Goal: Task Accomplishment & Management: Complete application form

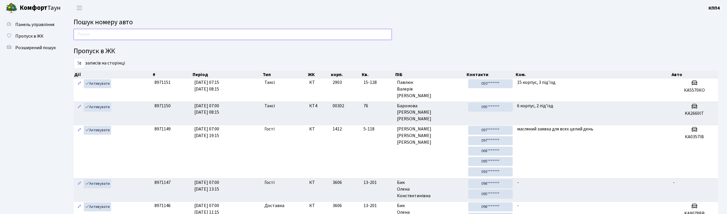
click at [114, 34] on input "text" at bounding box center [233, 34] width 318 height 11
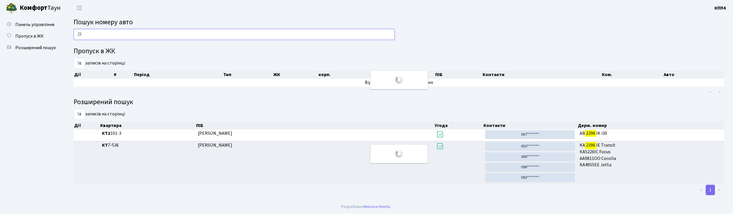
type input "2"
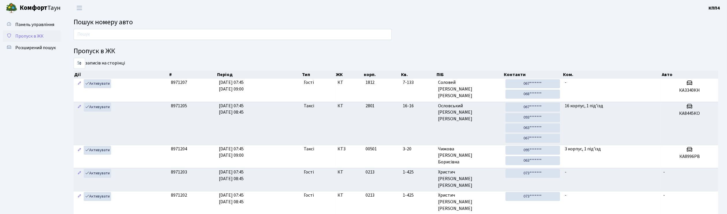
click at [33, 34] on span "Пропуск в ЖК" at bounding box center [29, 36] width 28 height 6
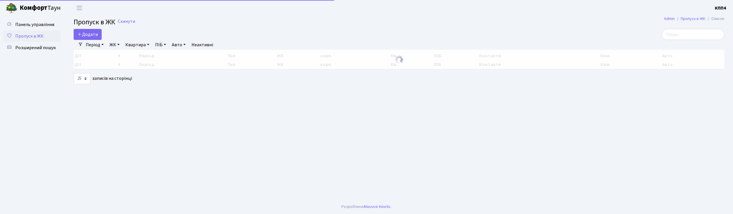
select select "25"
click at [91, 37] on span "Додати" at bounding box center [87, 34] width 21 height 6
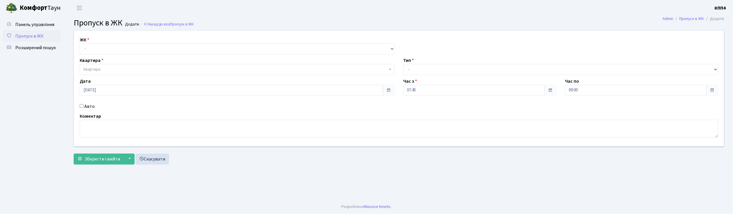
click at [81, 106] on input "Авто" at bounding box center [82, 106] width 4 height 4
checkbox input "true"
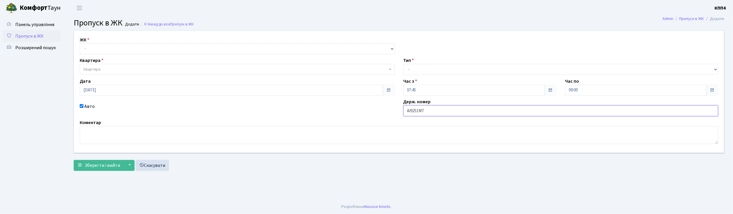
type input "АІ9251МТ"
drag, startPoint x: 109, startPoint y: 50, endPoint x: 109, endPoint y: 53, distance: 3.2
click at [109, 50] on select "- КТ, вул. Регенераторна, 4 КТ2, просп. Соборності, 17 КТ3, вул. Березнева, 16 …" at bounding box center [237, 48] width 315 height 11
select select "271"
click at [80, 43] on select "- КТ, вул. Регенераторна, 4 КТ2, просп. Соборності, 17 КТ3, вул. Березнева, 16 …" at bounding box center [237, 48] width 315 height 11
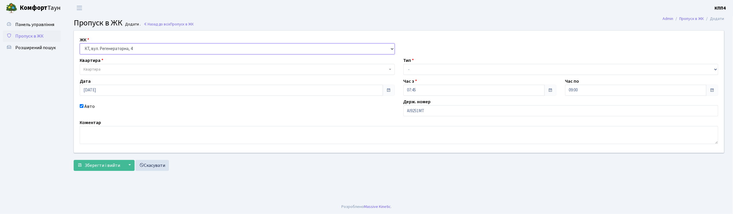
select select
click at [105, 67] on span "Квартира" at bounding box center [235, 69] width 304 height 6
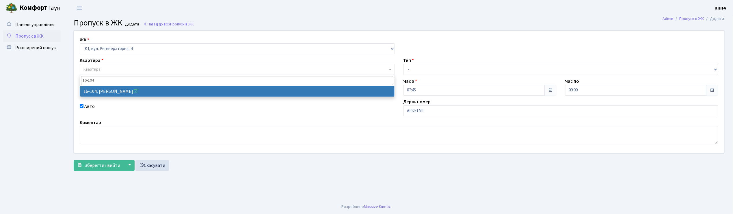
type input "16-104"
select select "8665"
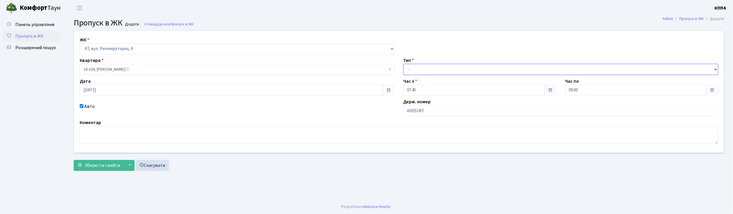
click at [415, 70] on select "- Доставка Таксі Гості Сервіс" at bounding box center [561, 69] width 315 height 11
select select "2"
click at [404, 64] on select "- Доставка Таксі Гості Сервіс" at bounding box center [561, 69] width 315 height 11
click at [106, 164] on span "Зберегти і вийти" at bounding box center [103, 165] width 36 height 6
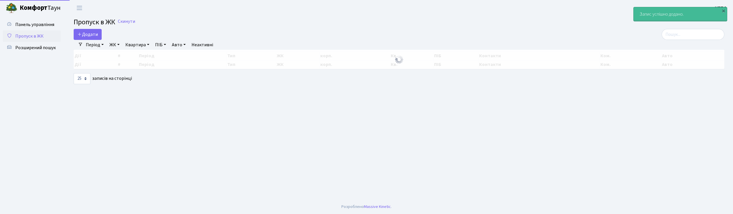
select select "25"
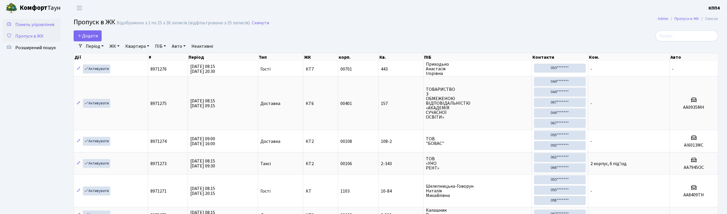
click at [35, 20] on link "Панель управління" at bounding box center [32, 25] width 58 height 12
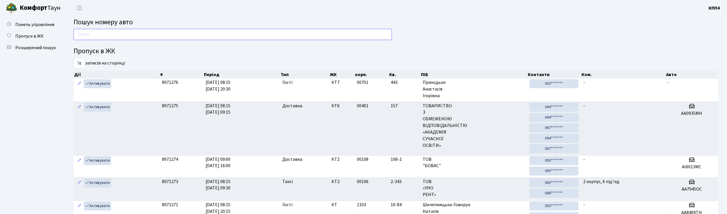
click at [86, 31] on input "text" at bounding box center [233, 34] width 318 height 11
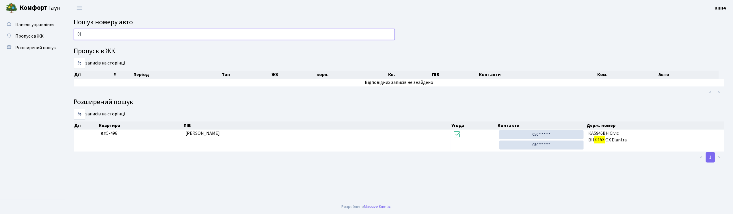
type input "0"
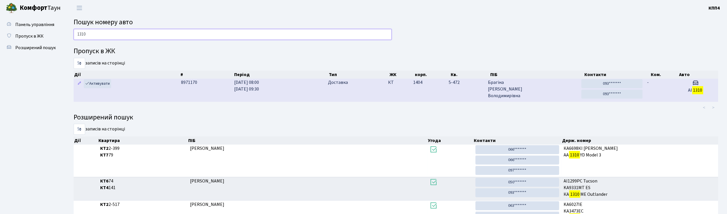
type input "1310"
click at [536, 88] on span "Брагіна Ольга Володимирівна" at bounding box center [532, 89] width 89 height 20
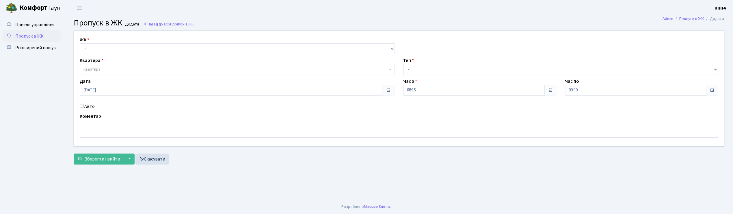
drag, startPoint x: 126, startPoint y: 0, endPoint x: 65, endPoint y: 76, distance: 97.0
click at [65, 76] on div "ЖК - КТ, вул. Регенераторна, 4 КТ2, просп. [STREET_ADDRESS] [STREET_ADDRESS] [P…" at bounding box center [399, 98] width 668 height 137
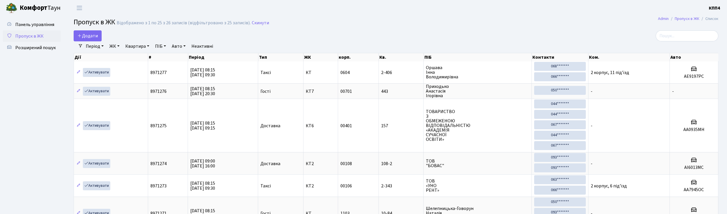
select select "25"
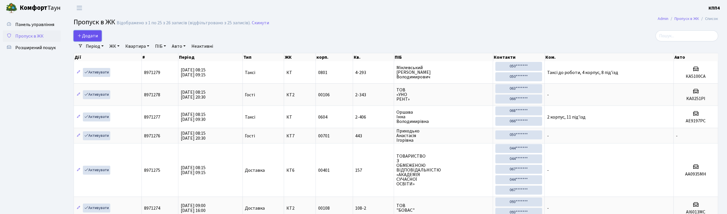
click at [94, 40] on link "Додати" at bounding box center [88, 35] width 28 height 11
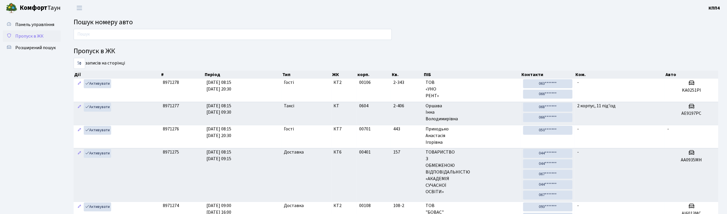
click at [41, 38] on span "Пропуск в ЖК" at bounding box center [29, 36] width 28 height 6
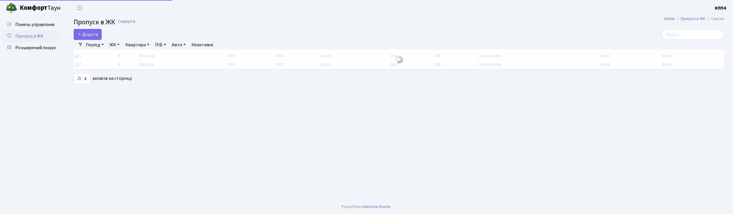
select select "25"
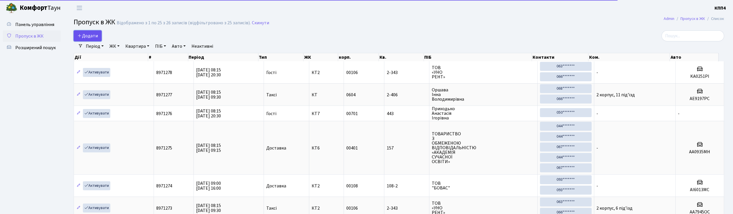
click at [94, 35] on span "Додати" at bounding box center [87, 36] width 21 height 6
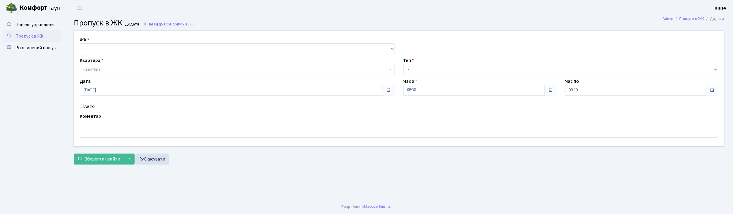
drag, startPoint x: 107, startPoint y: 0, endPoint x: 51, endPoint y: 94, distance: 109.1
click at [51, 94] on ul "Панель управління Пропуск в ЖК Розширений пошук" at bounding box center [32, 108] width 58 height 178
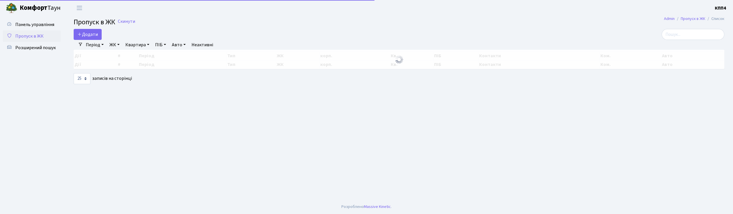
select select "25"
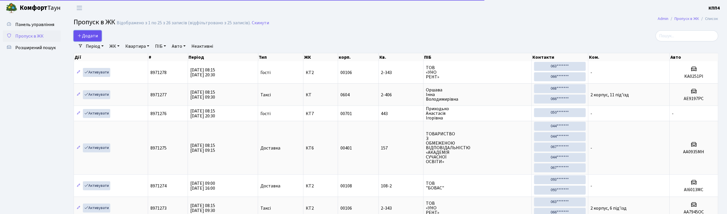
click at [89, 39] on link "Додати" at bounding box center [88, 35] width 28 height 11
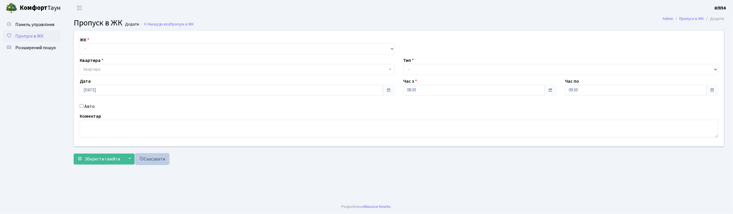
click at [148, 157] on link "Скасувати" at bounding box center [152, 158] width 34 height 11
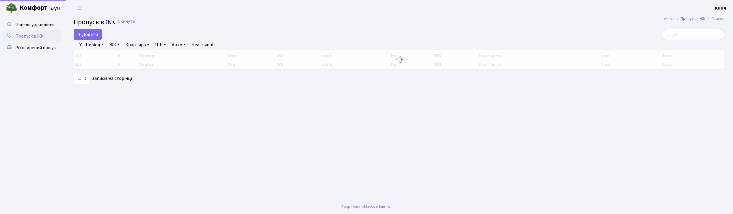
select select "25"
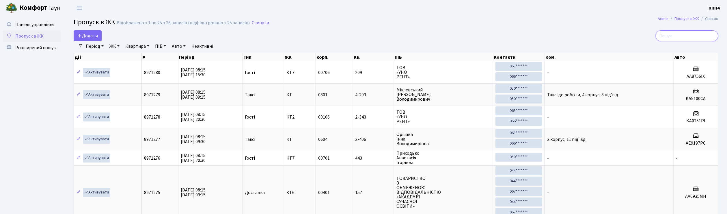
click at [695, 35] on input "search" at bounding box center [687, 35] width 63 height 11
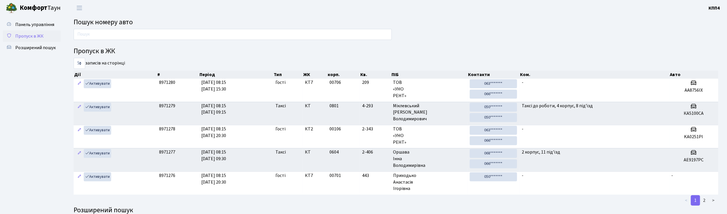
click at [42, 36] on span "Пропуск в ЖК" at bounding box center [29, 36] width 28 height 6
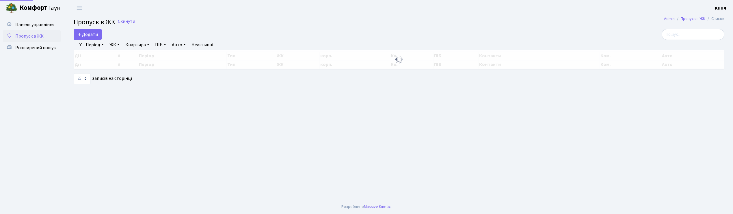
select select "25"
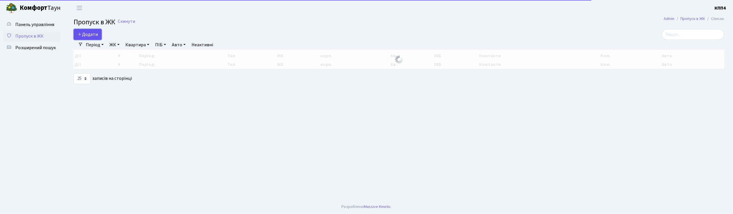
click at [94, 34] on span "Додати" at bounding box center [87, 34] width 21 height 6
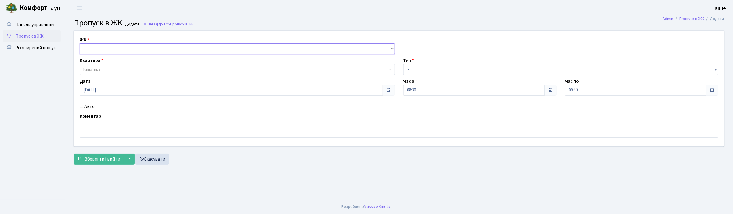
click at [99, 50] on select "- КТ, вул. Регенераторна, 4 КТ2, просп. [STREET_ADDRESS] [STREET_ADDRESS] [PERS…" at bounding box center [237, 48] width 315 height 11
select select "271"
click at [80, 43] on select "- КТ, вул. Регенераторна, 4 КТ2, просп. [STREET_ADDRESS] [STREET_ADDRESS] [PERS…" at bounding box center [237, 48] width 315 height 11
select select
click at [100, 69] on span "Квартира" at bounding box center [91, 69] width 17 height 6
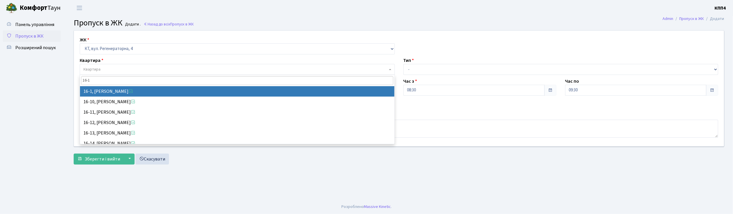
type input "16-1"
select select "8562"
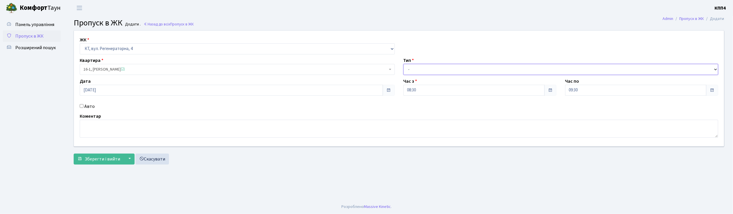
click at [413, 70] on select "- Доставка Таксі Гості Сервіс" at bounding box center [561, 69] width 315 height 11
select select "3"
click at [404, 64] on select "- Доставка Таксі Гості Сервіс" at bounding box center [561, 69] width 315 height 11
click at [92, 130] on textarea at bounding box center [399, 129] width 639 height 18
type textarea "ВСІХХХХ"
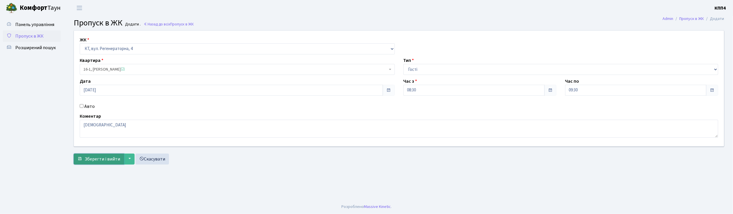
click at [98, 160] on span "Зберегти і вийти" at bounding box center [103, 159] width 36 height 6
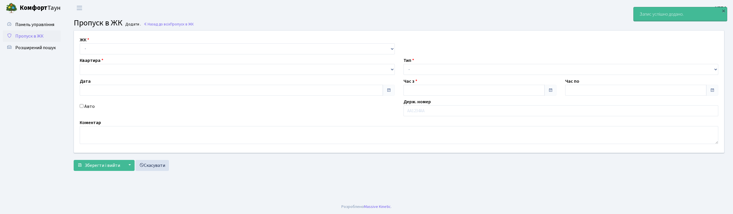
type input "[DATE]"
type input "08:30"
type input "09:30"
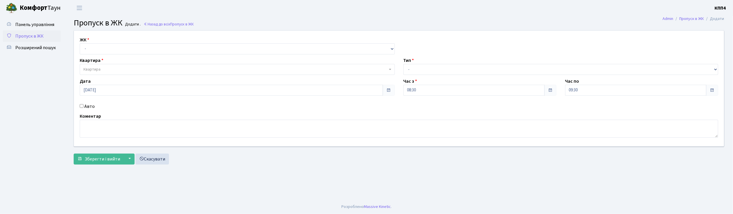
click at [80, 106] on input "Авто" at bounding box center [82, 106] width 4 height 4
checkbox input "true"
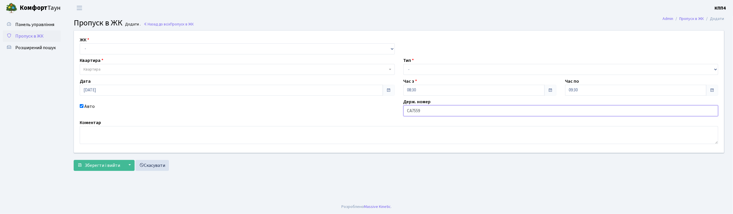
type input "СА7559СІ"
click at [94, 51] on select "- КТ, вул. Регенераторна, 4 КТ2, просп. [STREET_ADDRESS] [STREET_ADDRESS] [PERS…" at bounding box center [237, 48] width 315 height 11
select select "271"
click at [80, 43] on select "- КТ, вул. Регенераторна, 4 КТ2, просп. [STREET_ADDRESS] [STREET_ADDRESS] [PERS…" at bounding box center [237, 48] width 315 height 11
select select
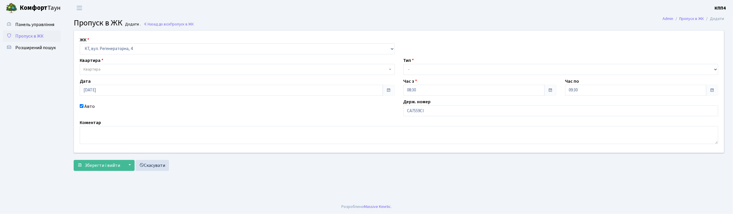
click at [99, 69] on span "Квартира" at bounding box center [91, 69] width 17 height 6
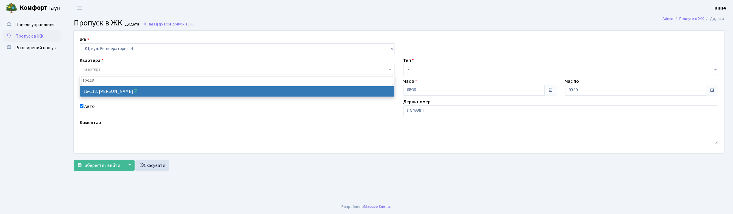
type input "16-118"
select select "8679"
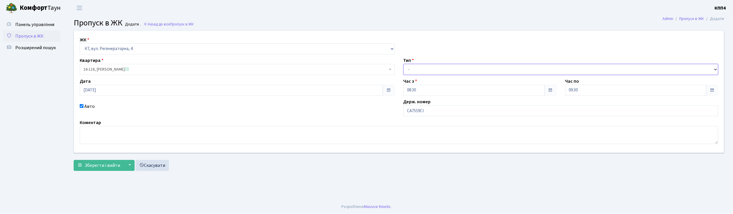
click at [426, 72] on select "- Доставка Таксі Гості Сервіс" at bounding box center [561, 69] width 315 height 11
select select "2"
click at [404, 64] on select "- Доставка Таксі Гості Сервіс" at bounding box center [561, 69] width 315 height 11
click at [103, 167] on span "Зберегти і вийти" at bounding box center [103, 165] width 36 height 6
click at [425, 114] on input "АІ1310" at bounding box center [561, 112] width 315 height 11
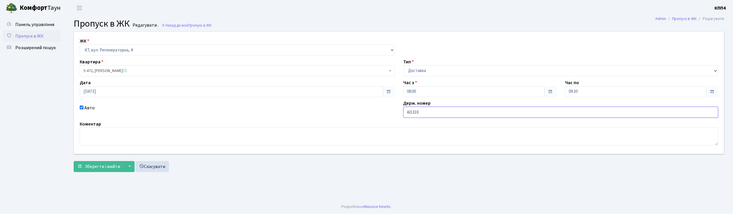
type input "АІ1310МТ"
click at [89, 169] on span "Зберегти і вийти" at bounding box center [103, 166] width 36 height 6
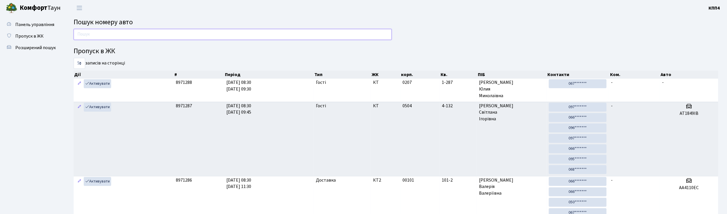
click at [78, 37] on input "text" at bounding box center [233, 34] width 318 height 11
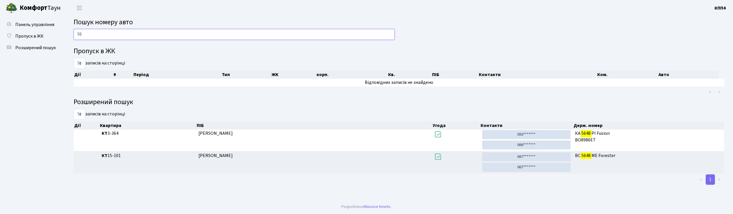
type input "5"
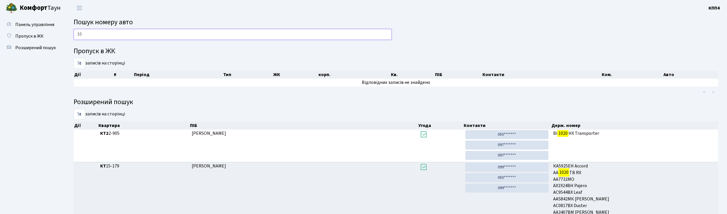
type input "1"
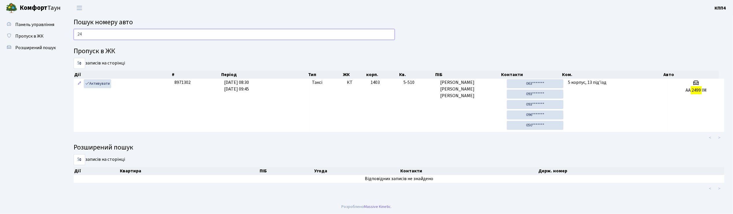
type input "2"
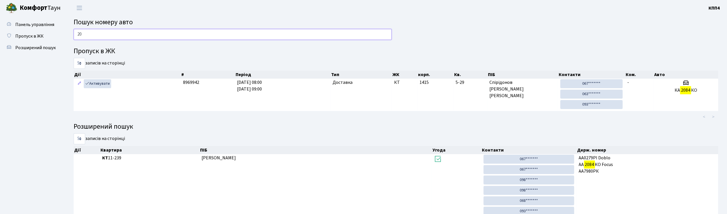
type input "2"
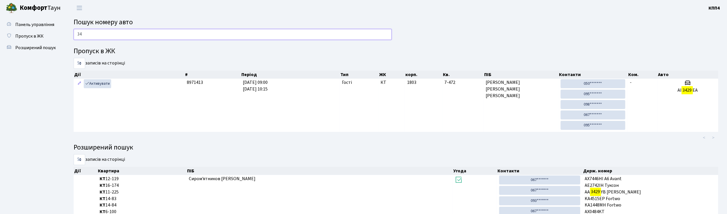
type input "3"
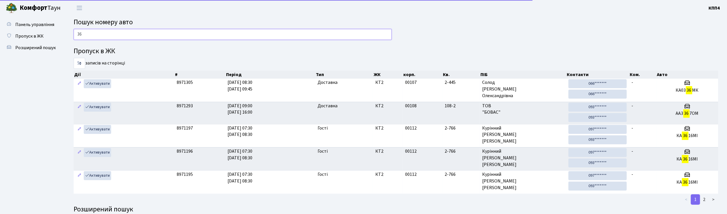
type input "3"
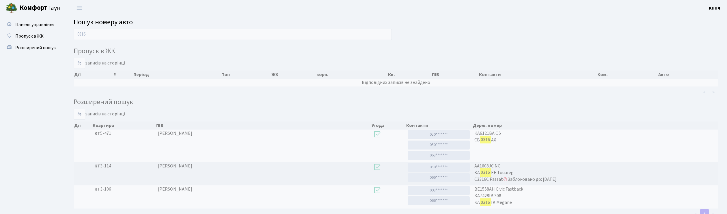
scroll to position [21, 0]
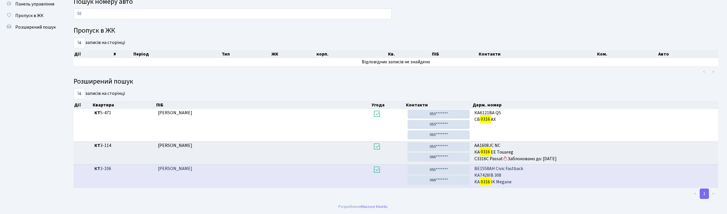
type input "0"
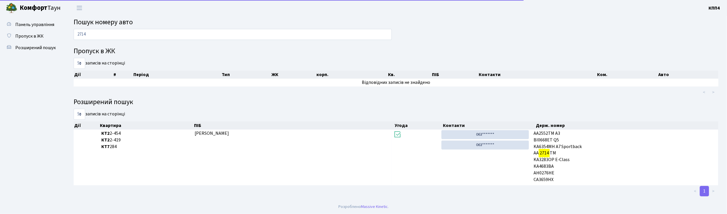
scroll to position [0, 0]
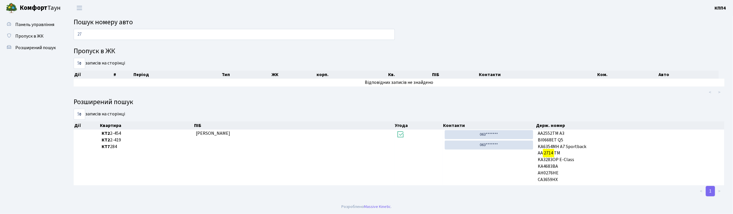
type input "2"
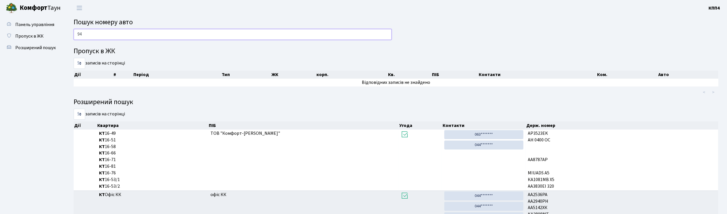
type input "9"
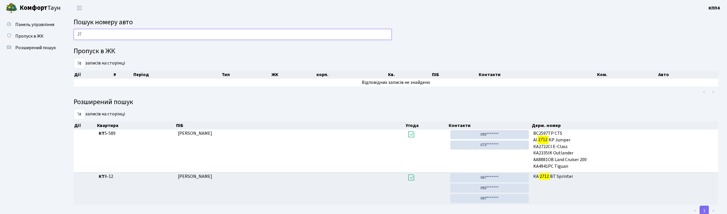
type input "2"
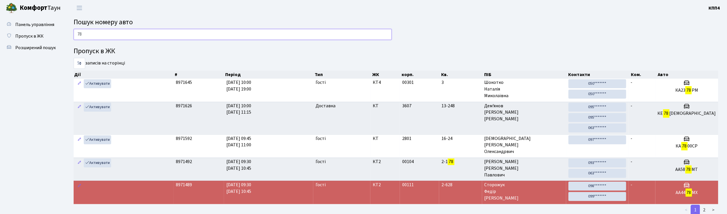
type input "7"
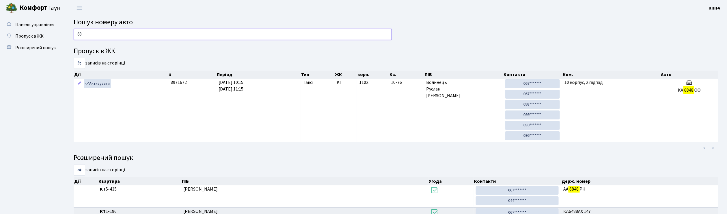
type input "6"
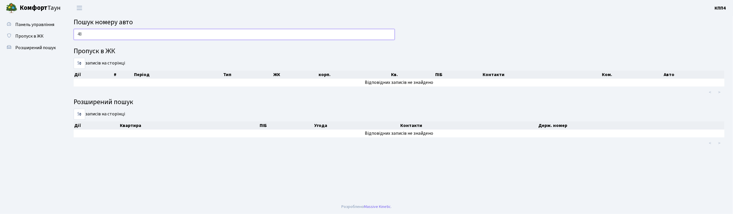
type input "4"
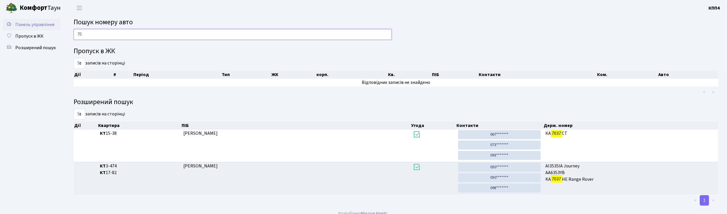
type input "7"
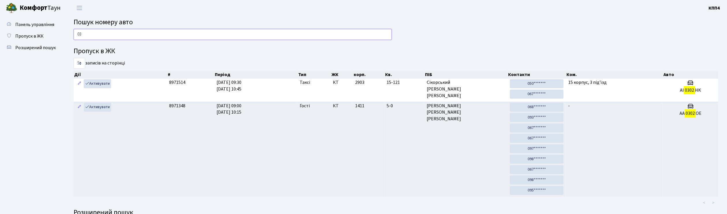
type input "0"
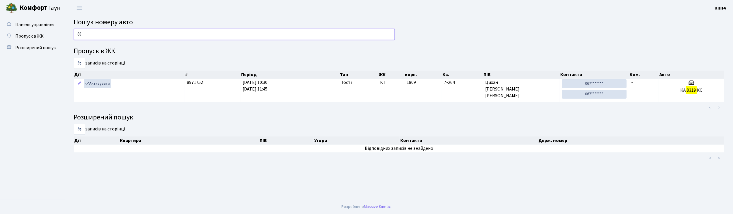
type input "8"
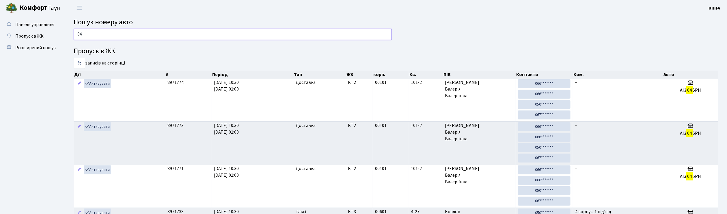
type input "0"
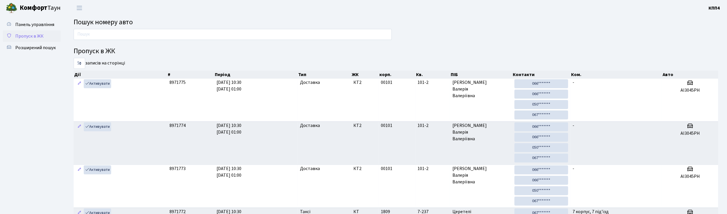
click at [38, 33] on span "Пропуск в ЖК" at bounding box center [29, 36] width 28 height 6
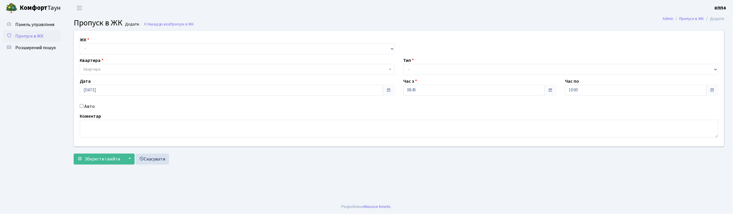
click at [82, 106] on input "Авто" at bounding box center [82, 106] width 4 height 4
checkbox input "true"
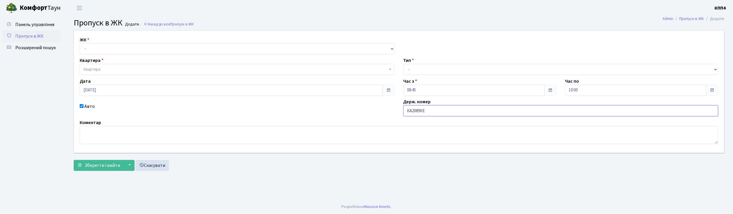
type input "КА2089КЕ"
click at [101, 47] on select "- КТ, вул. Регенераторна, 4 КТ2, просп. Соборності, 17 КТ3, вул. Березнева, 16 …" at bounding box center [237, 48] width 315 height 11
select select "271"
click at [80, 43] on select "- КТ, вул. Регенераторна, 4 КТ2, просп. Соборності, 17 КТ3, вул. Березнева, 16 …" at bounding box center [237, 48] width 315 height 11
select select
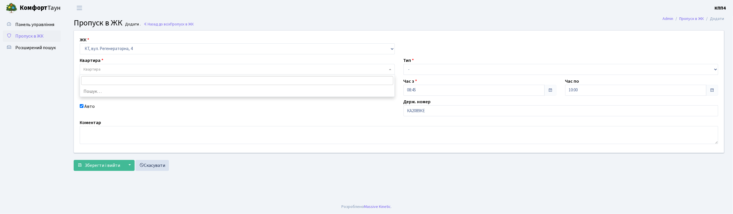
click at [101, 68] on span "Квартира" at bounding box center [91, 69] width 17 height 6
type input "15-25"
click at [427, 67] on select "- Доставка Таксі Гості Сервіс" at bounding box center [561, 69] width 315 height 11
select select "2"
click at [404, 64] on select "- Доставка Таксі Гості Сервіс" at bounding box center [561, 69] width 315 height 11
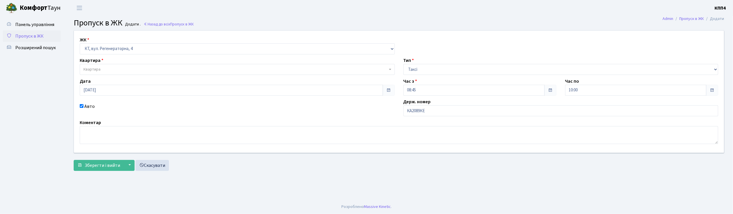
click at [112, 67] on span "Квартира" at bounding box center [235, 69] width 304 height 6
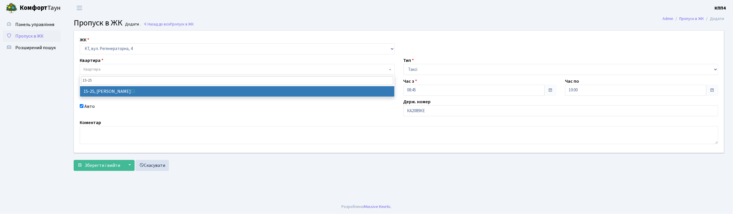
type input "15-25"
select select "8800"
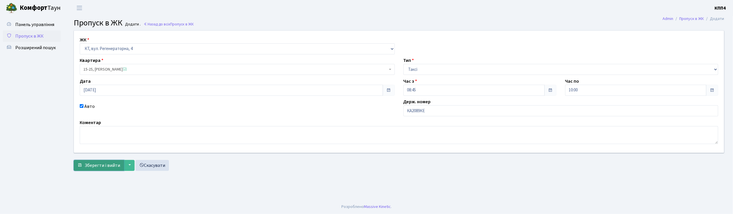
click at [90, 168] on span "Зберегти і вийти" at bounding box center [103, 165] width 36 height 6
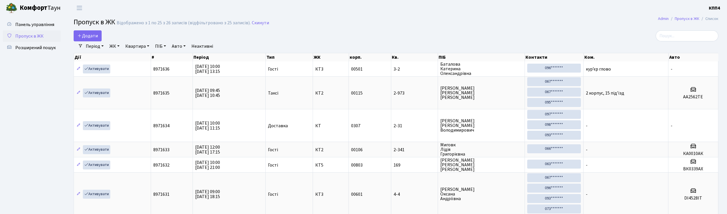
select select "25"
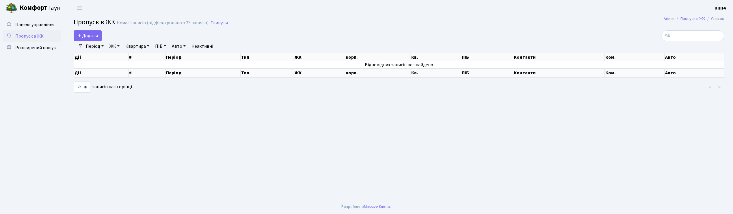
type input "9"
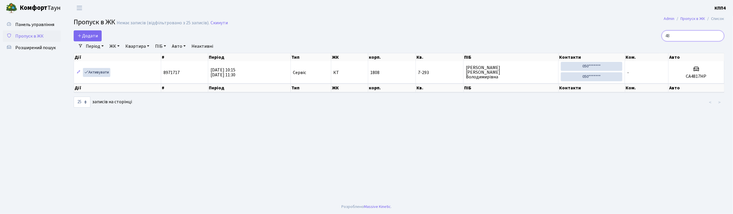
type input "4"
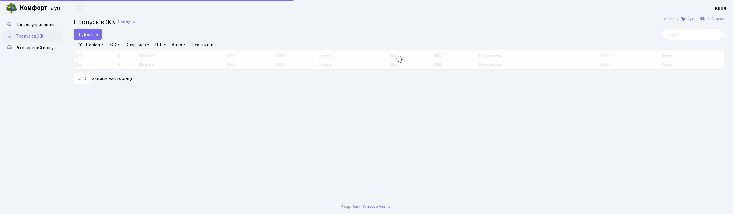
select select "25"
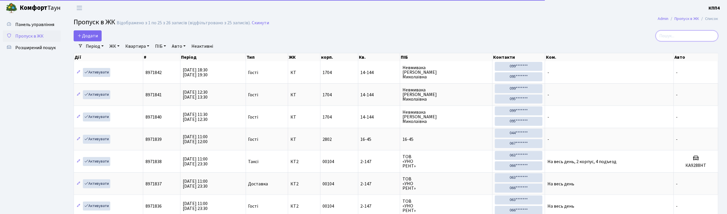
click at [687, 36] on input "search" at bounding box center [687, 35] width 63 height 11
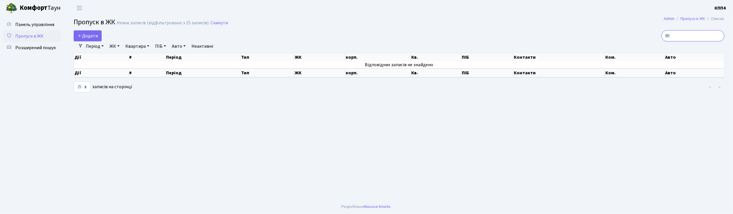
type input "8"
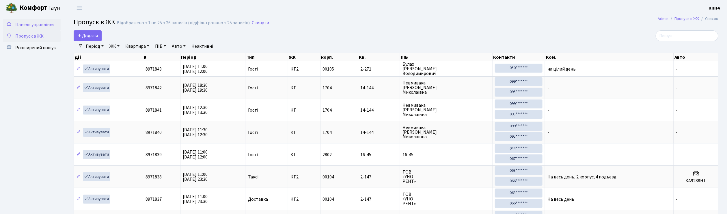
click at [29, 23] on span "Панель управління" at bounding box center [34, 24] width 39 height 6
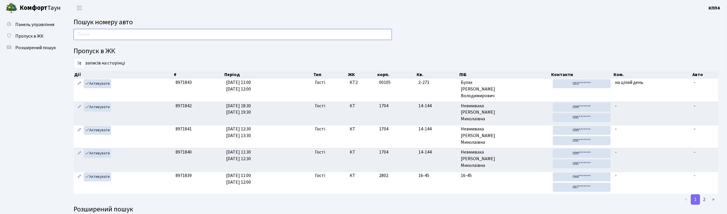
click at [103, 34] on input "text" at bounding box center [233, 34] width 318 height 11
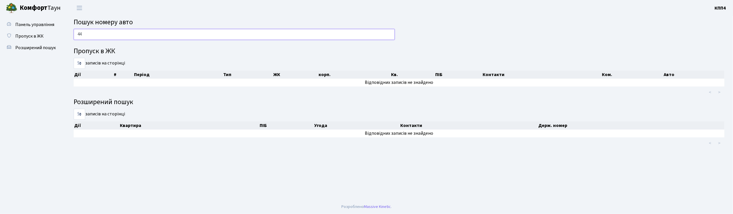
type input "4"
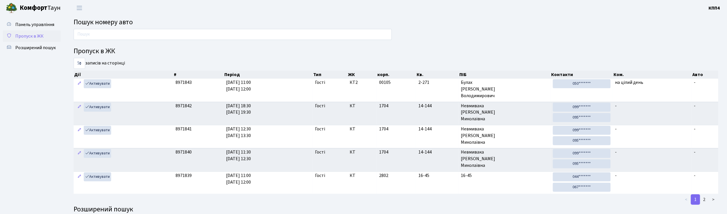
click at [42, 36] on span "Пропуск в ЖК" at bounding box center [29, 36] width 28 height 6
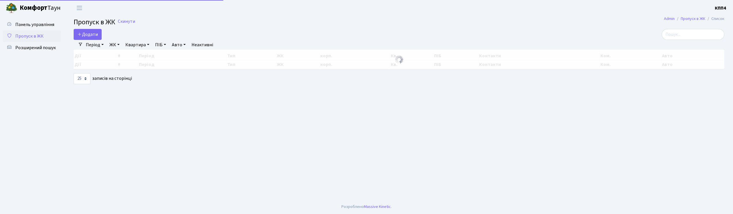
select select "25"
click at [94, 36] on span "Додати" at bounding box center [87, 34] width 21 height 6
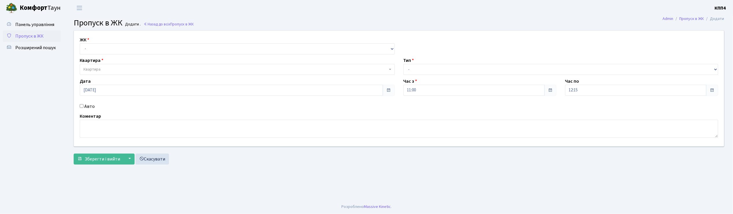
click at [82, 105] on input "Авто" at bounding box center [82, 106] width 4 height 4
checkbox input "true"
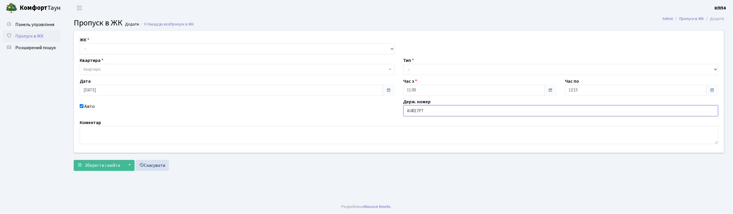
type input "АІ4017РТ"
click at [83, 48] on select "- КТ, вул. Регенераторна, 4 КТ2, просп. Соборності, 17 КТ3, вул. Березнева, 16 …" at bounding box center [237, 48] width 315 height 11
select select "271"
click at [80, 43] on select "- КТ, вул. Регенераторна, 4 КТ2, просп. Соборності, 17 КТ3, вул. Березнева, 16 …" at bounding box center [237, 48] width 315 height 11
select select
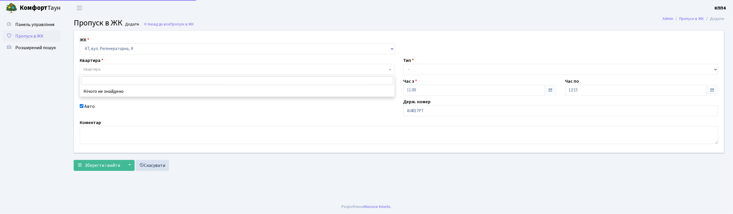
click at [96, 70] on span "Квартира" at bounding box center [91, 69] width 17 height 6
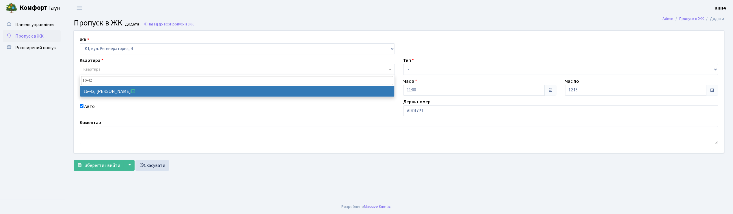
type input "16-42"
select select "8603"
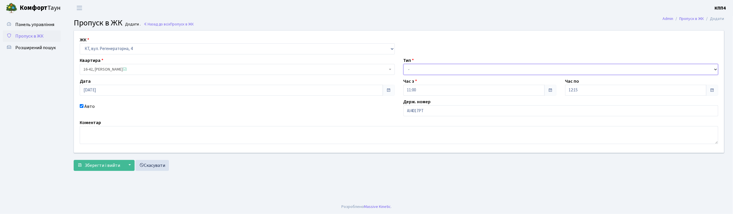
click at [415, 71] on select "- Доставка Таксі Гості Сервіс" at bounding box center [561, 69] width 315 height 11
select select "2"
click at [404, 64] on select "- Доставка Таксі Гості Сервіс" at bounding box center [561, 69] width 315 height 11
click at [95, 165] on span "Зберегти і вийти" at bounding box center [103, 165] width 36 height 6
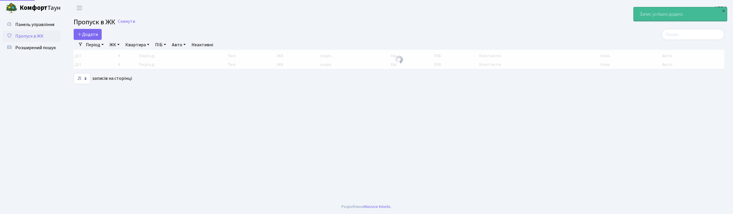
select select "25"
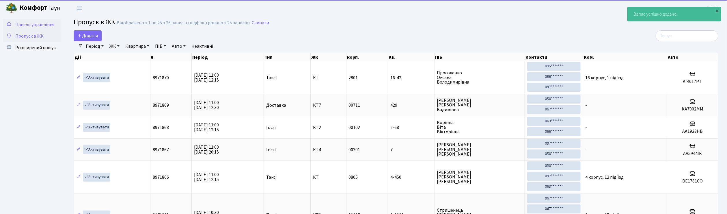
click at [33, 22] on span "Панель управління" at bounding box center [34, 24] width 39 height 6
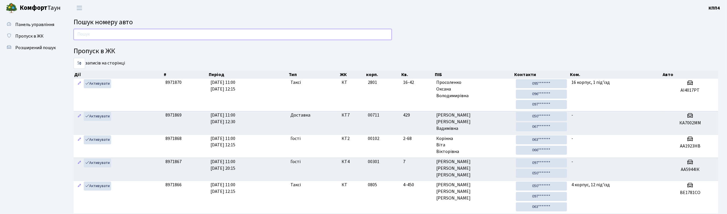
click at [115, 39] on input "text" at bounding box center [233, 34] width 318 height 11
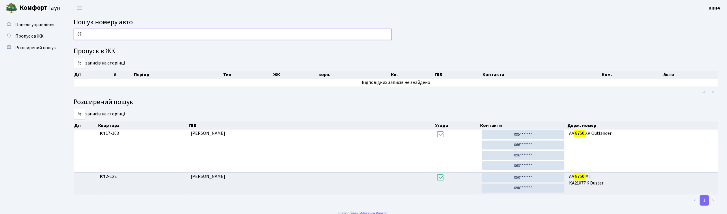
type input "8"
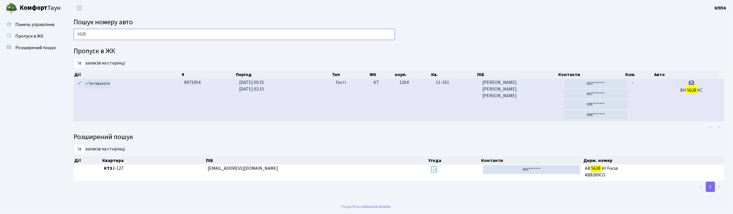
type input "5628"
click at [527, 95] on span "[PERSON_NAME]" at bounding box center [520, 89] width 77 height 20
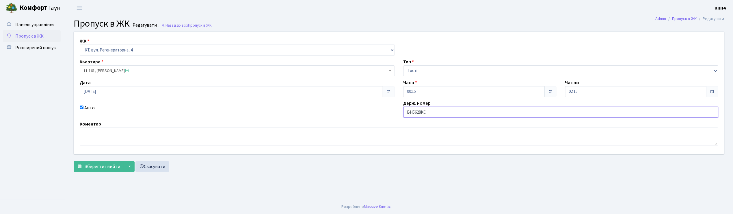
click at [434, 114] on input "ВН5628КС" at bounding box center [561, 112] width 315 height 11
type input "ВН5628ТС"
click at [94, 165] on span "Зберегти і вийти" at bounding box center [103, 166] width 36 height 6
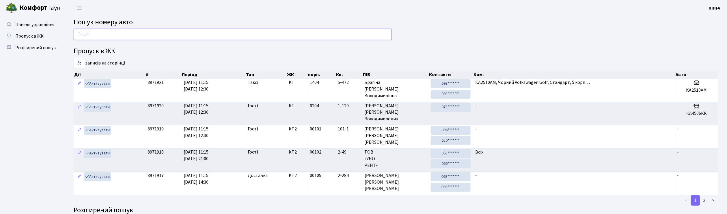
click at [88, 35] on input "text" at bounding box center [233, 34] width 318 height 11
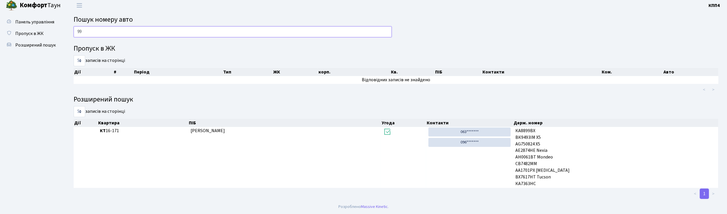
type input "9"
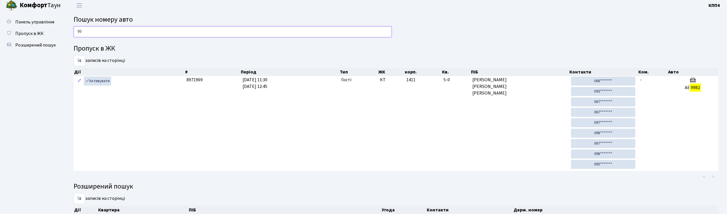
type input "9"
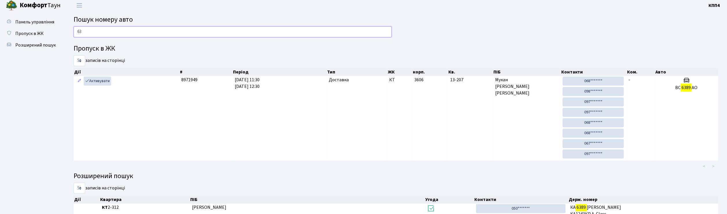
type input "6"
